Goal: Information Seeking & Learning: Learn about a topic

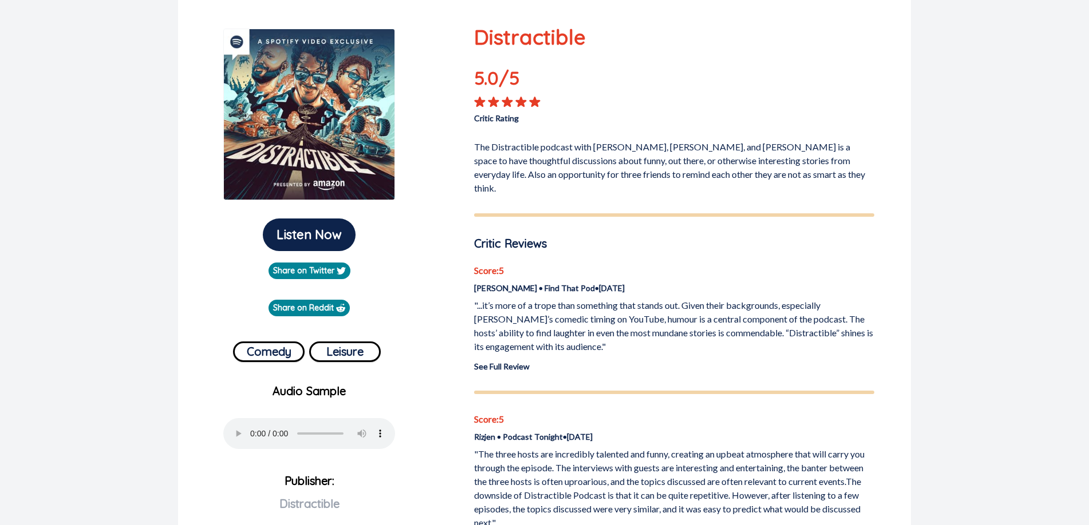
scroll to position [96, 0]
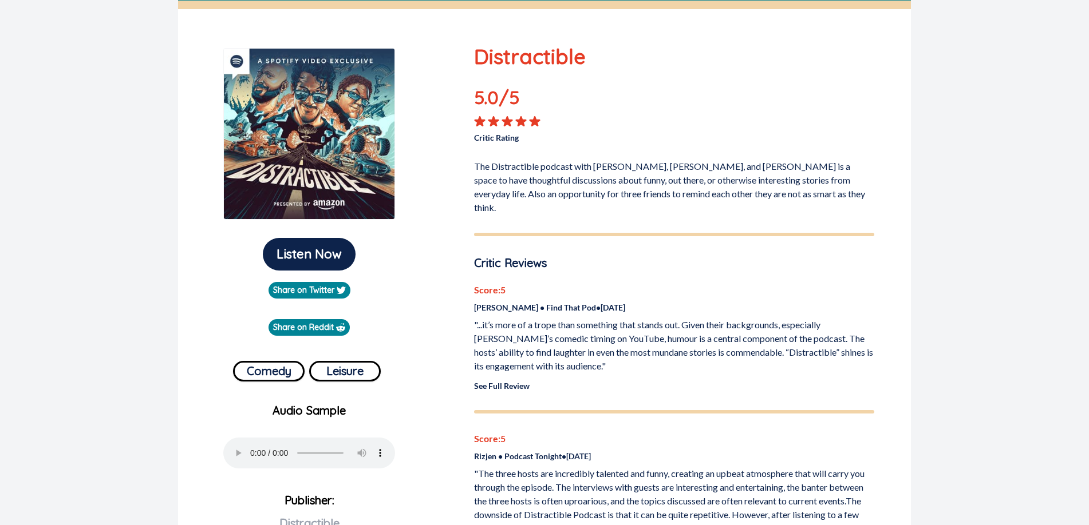
click at [693, 177] on p "The Distractible podcast with [PERSON_NAME], [PERSON_NAME], and [PERSON_NAME] i…" at bounding box center [674, 185] width 400 height 60
drag, startPoint x: 649, startPoint y: 173, endPoint x: 805, endPoint y: 175, distance: 156.8
click at [805, 175] on p "The Distractible podcast with [PERSON_NAME], [PERSON_NAME], and [PERSON_NAME] i…" at bounding box center [674, 185] width 400 height 60
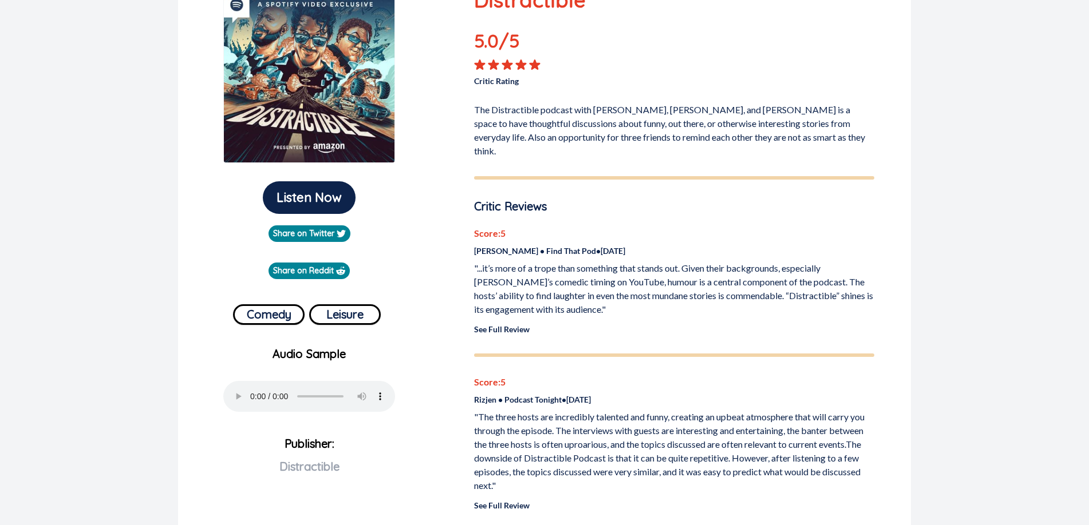
scroll to position [153, 0]
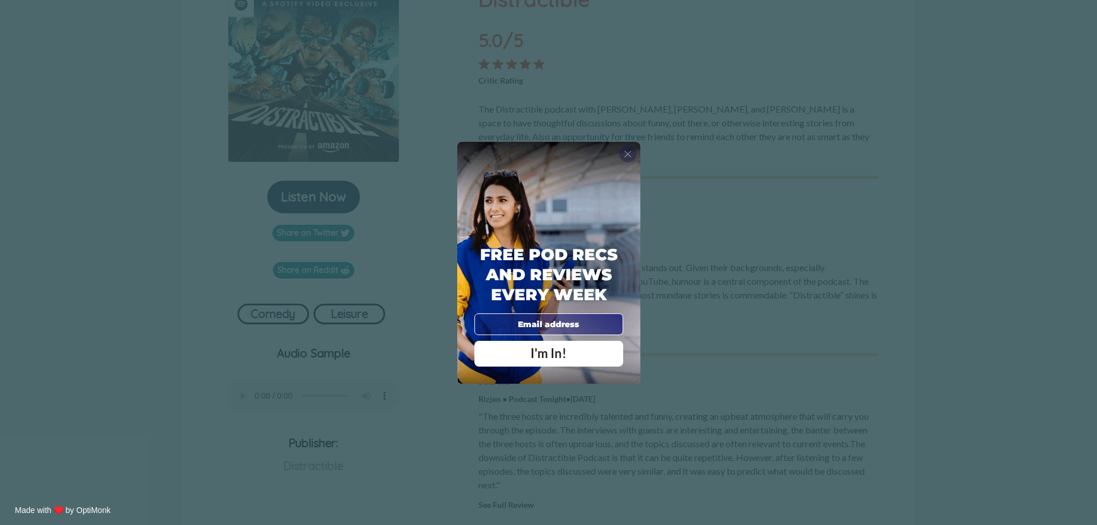
click at [630, 154] on span "X" at bounding box center [628, 153] width 8 height 11
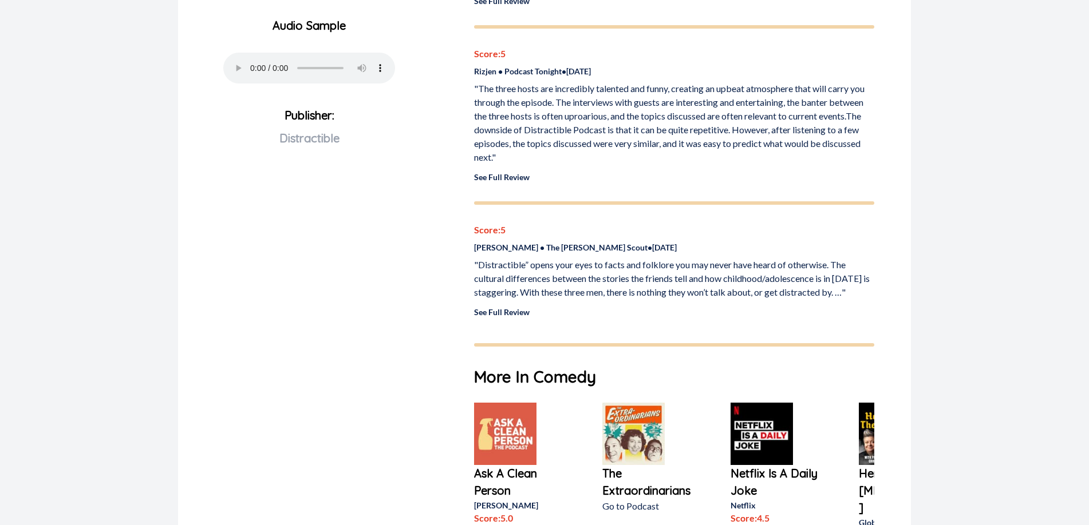
scroll to position [497, 0]
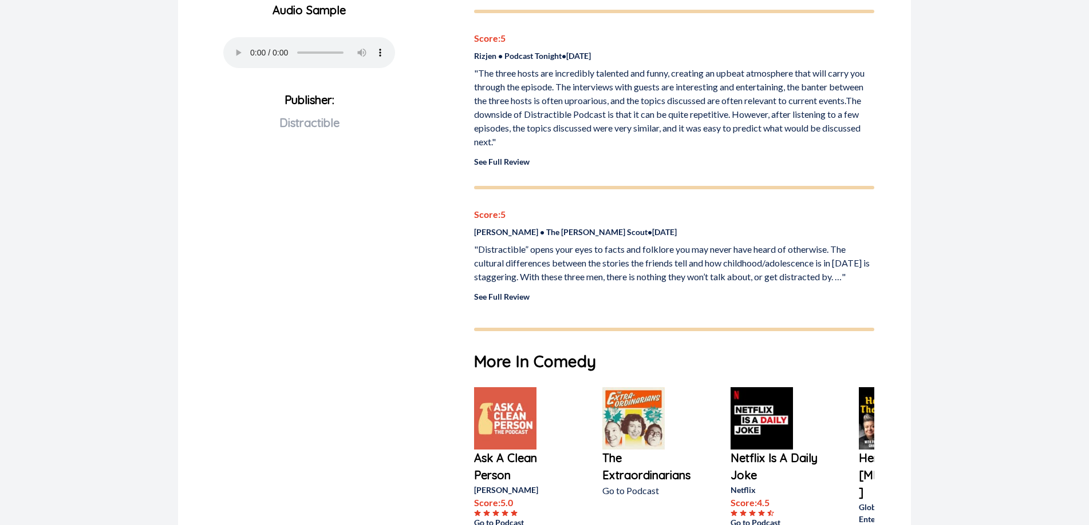
click at [503, 292] on link "See Full Review" at bounding box center [502, 297] width 56 height 10
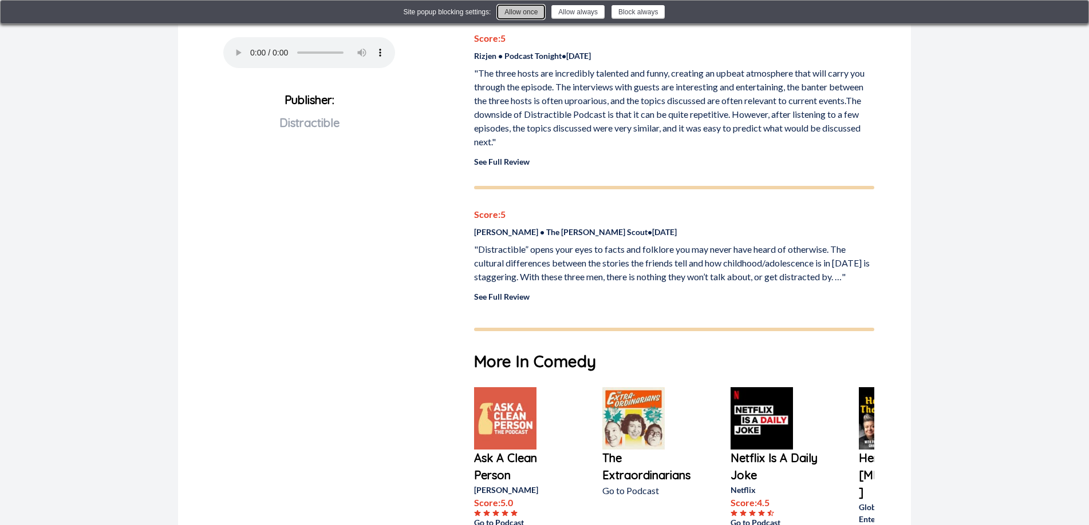
click at [532, 12] on button "Allow once" at bounding box center [520, 12] width 47 height 14
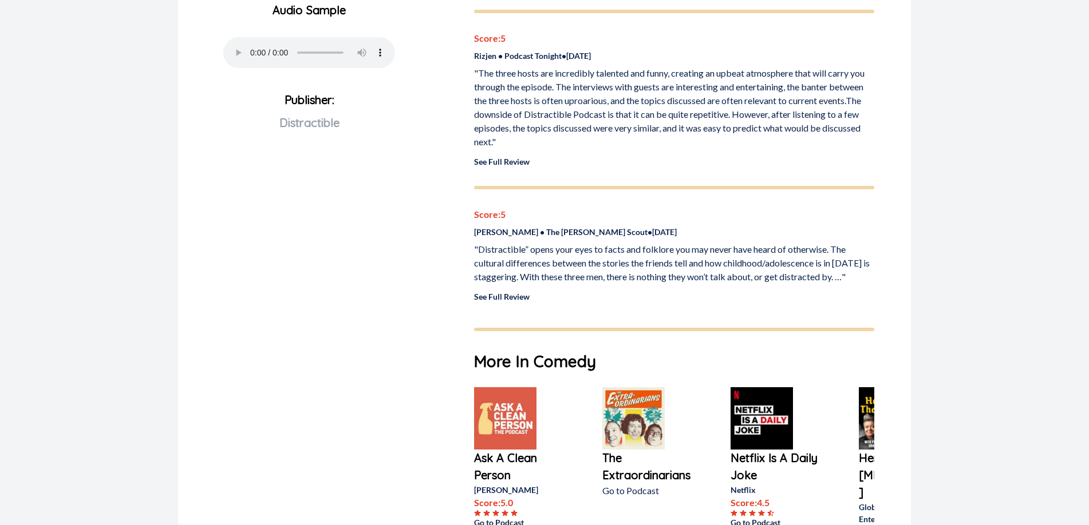
click at [369, 188] on div "Listen Now Share on Twitter Share on Reddit Comedy Leisure Audio Sample Your br…" at bounding box center [309, 225] width 244 height 1157
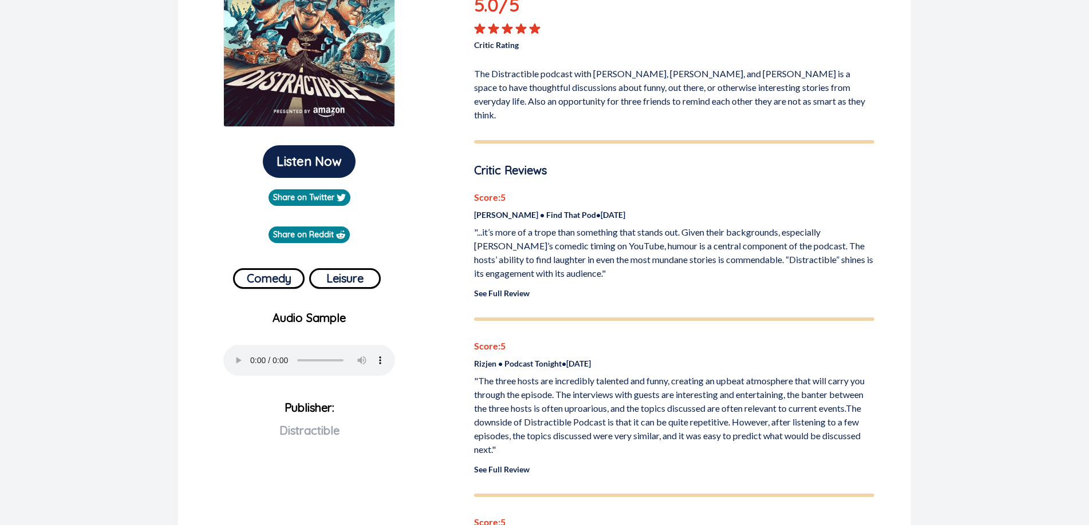
scroll to position [177, 0]
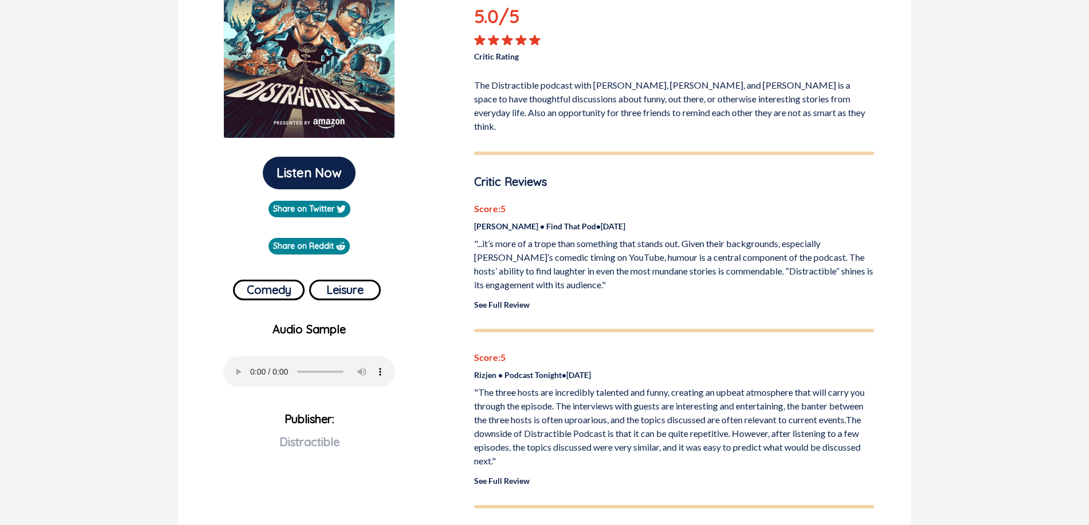
drag, startPoint x: 620, startPoint y: 218, endPoint x: 652, endPoint y: 196, distance: 39.1
click at [620, 220] on p "[PERSON_NAME] • Find That Pod • [DATE]" at bounding box center [674, 226] width 400 height 12
